Goal: Feedback & Contribution: Submit feedback/report problem

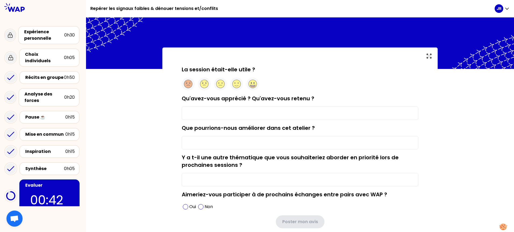
drag, startPoint x: 204, startPoint y: 110, endPoint x: 200, endPoint y: 113, distance: 4.2
click at [200, 113] on input "Qu'avez-vous apprécié ? Qu'avez-vous retenu ?" at bounding box center [300, 113] width 236 height 13
type input "bon groupe"
click at [235, 147] on input "Que pourrions-nous améliorer dans cet atelier ?" at bounding box center [300, 142] width 236 height 13
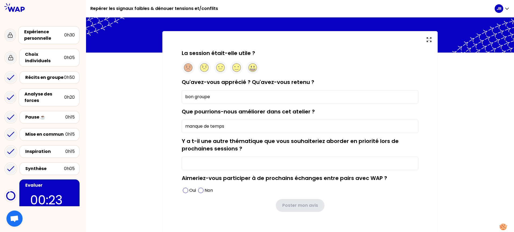
scroll to position [24, 0]
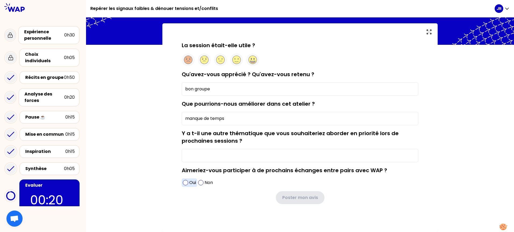
type input "manque de temps"
click at [189, 183] on p "Oui" at bounding box center [192, 183] width 7 height 6
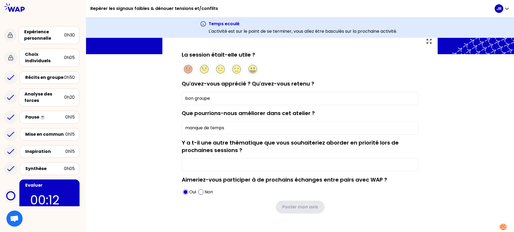
scroll to position [45, 0]
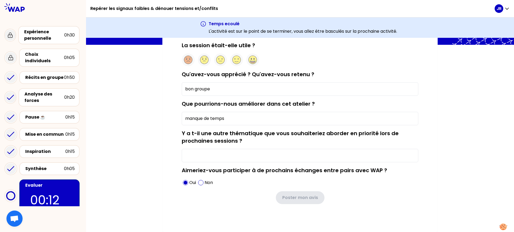
click at [262, 153] on input "Y a t-il une autre thématique que vous souhaiteriez aborder en priorité lors de…" at bounding box center [300, 155] width 236 height 13
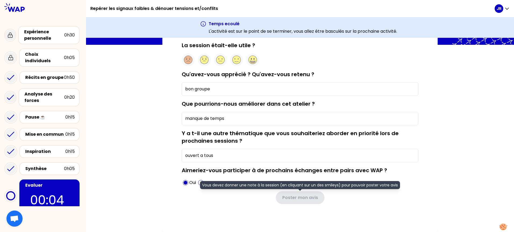
type input "ouvert a tous"
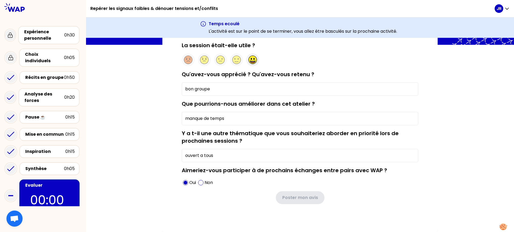
click at [253, 61] on circle at bounding box center [253, 60] width 8 height 8
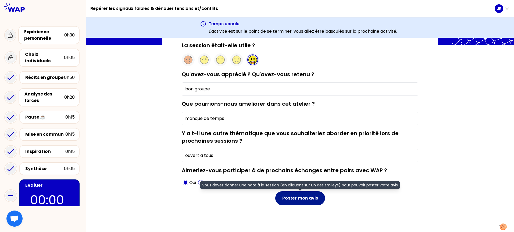
click at [306, 200] on button "Poster mon avis" at bounding box center [300, 199] width 50 height 14
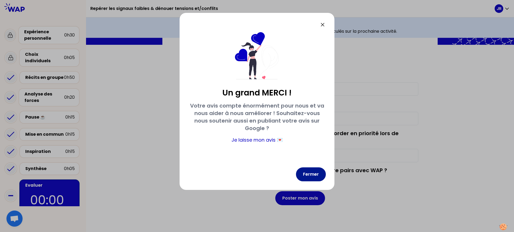
click at [313, 174] on button "Fermer" at bounding box center [311, 175] width 30 height 14
